Goal: Transaction & Acquisition: Purchase product/service

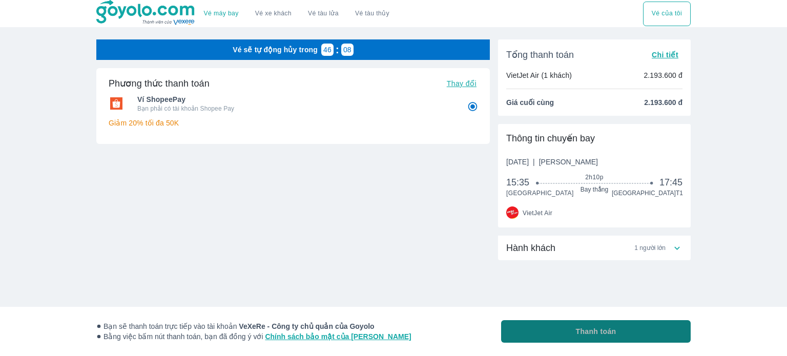
click at [602, 325] on button "Thanh toán" at bounding box center [596, 331] width 190 height 23
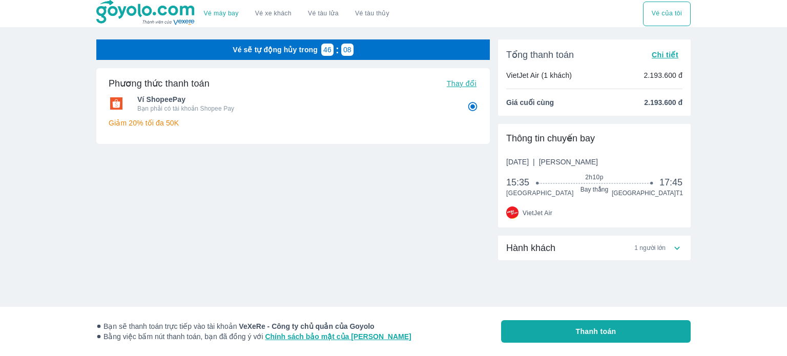
radio input "false"
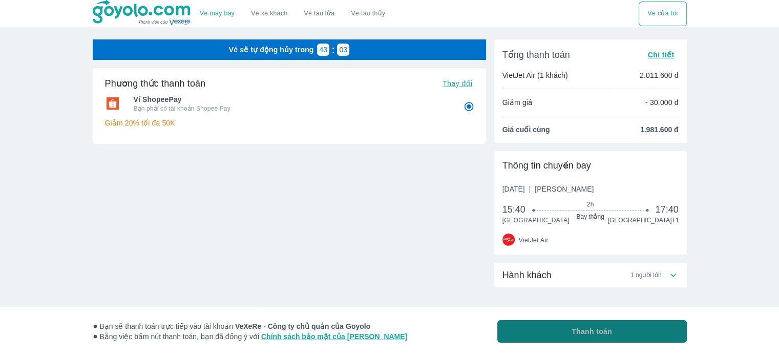
click at [608, 325] on button "Thanh toán" at bounding box center [592, 331] width 190 height 23
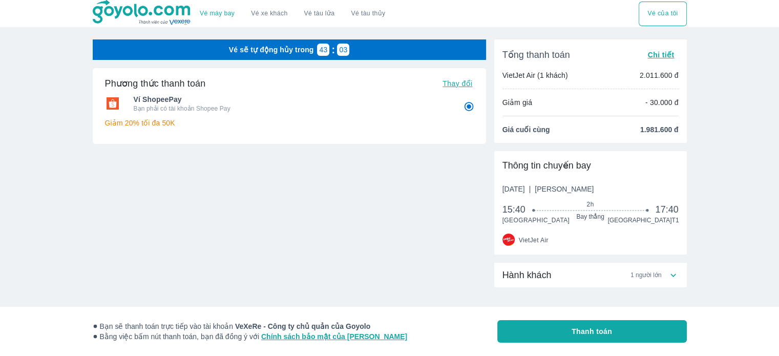
radio input "false"
